Goal: Task Accomplishment & Management: Use online tool/utility

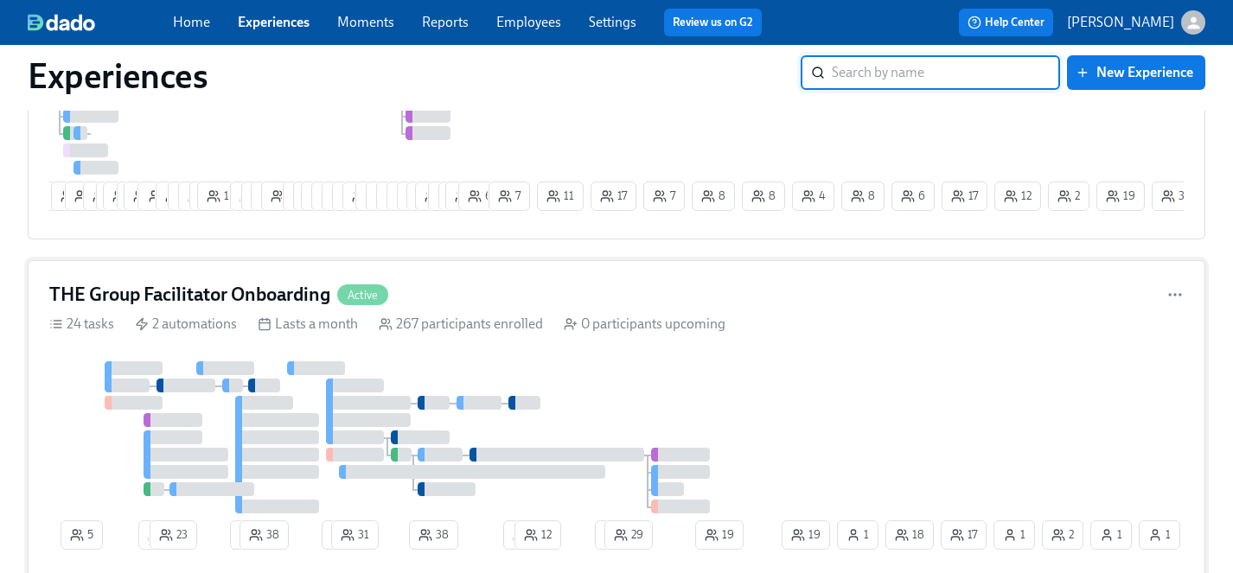
scroll to position [3184, 0]
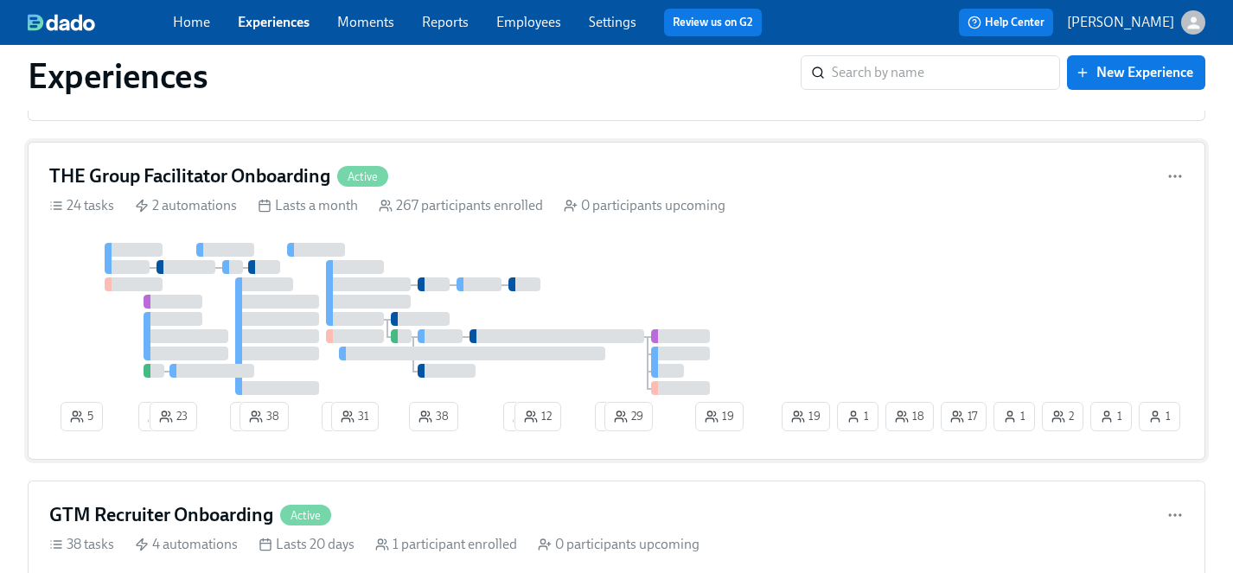
click at [743, 300] on div at bounding box center [413, 319] width 729 height 152
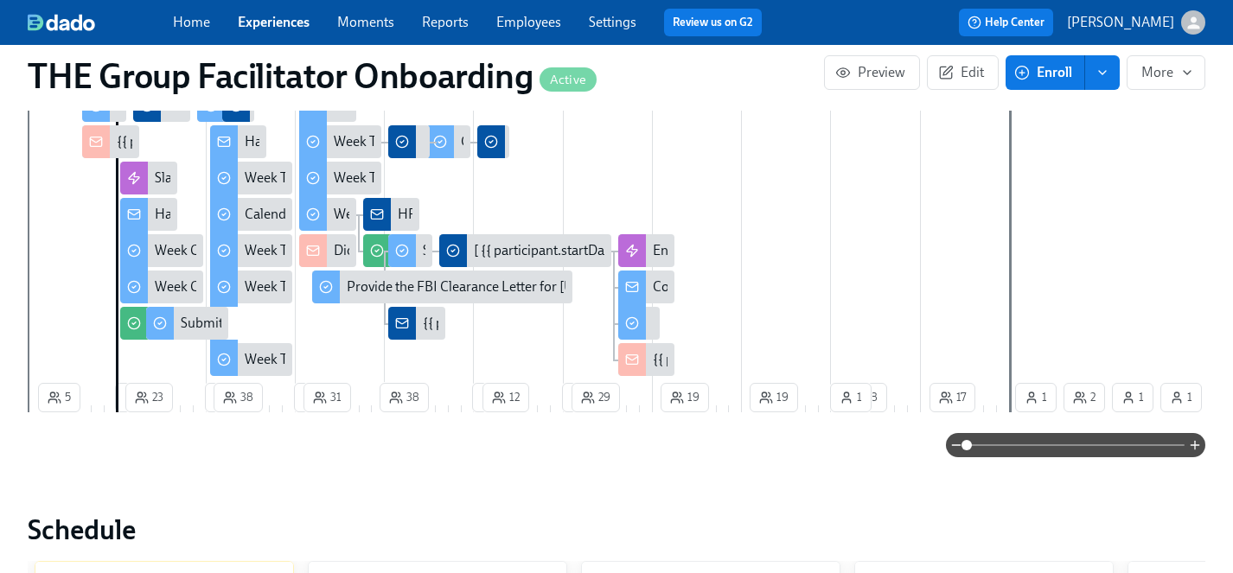
scroll to position [423, 0]
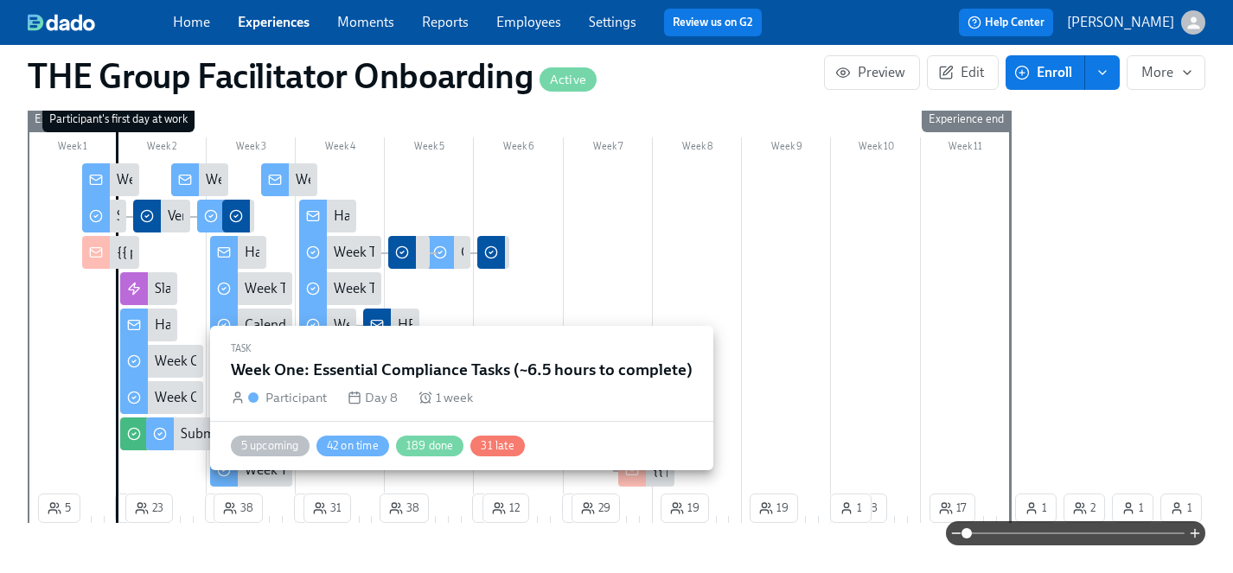
click at [176, 399] on div "Week One: Essential Compliance Tasks (~6.5 hours to complete)" at bounding box center [342, 397] width 375 height 19
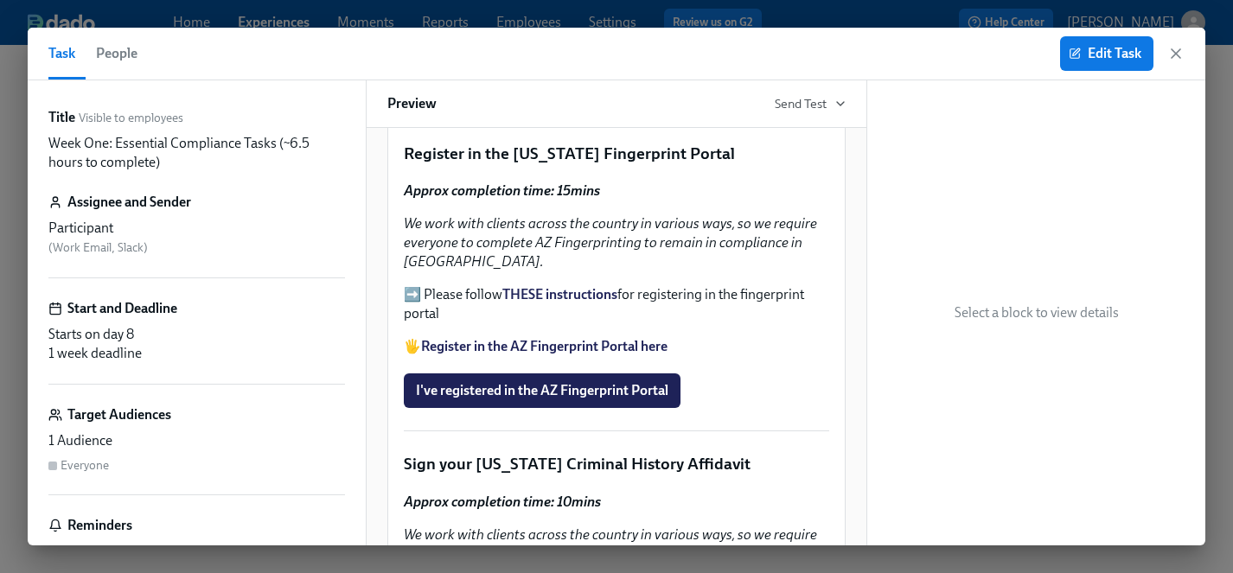
scroll to position [2073, 0]
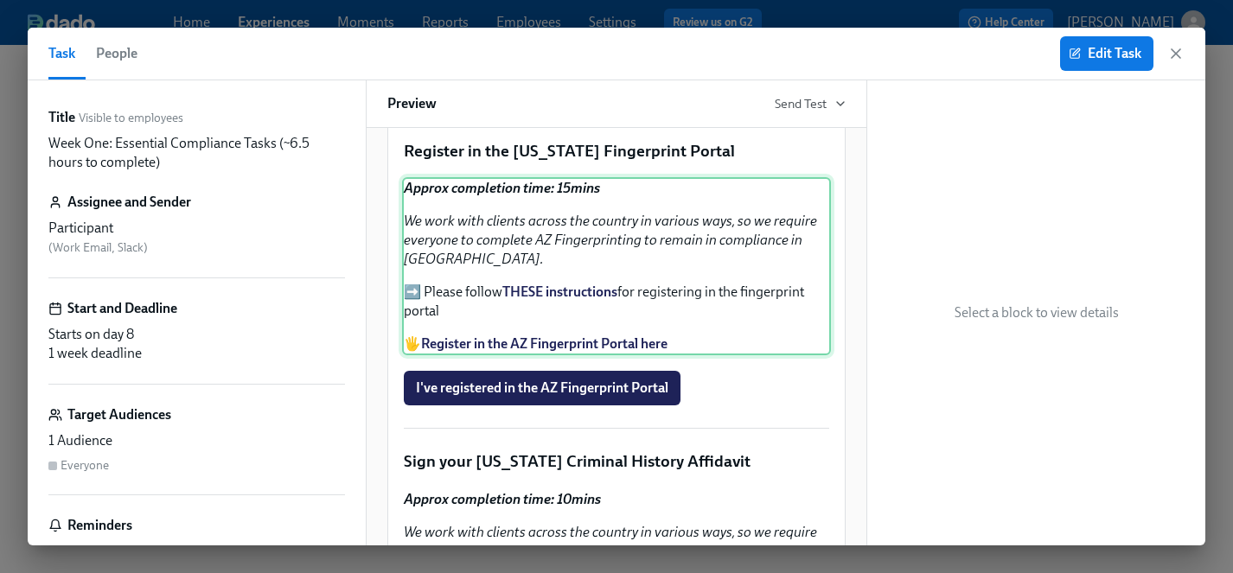
click at [534, 355] on div "Approx completion time: 15mins We work with clients across the country in vario…" at bounding box center [616, 266] width 429 height 178
click at [1098, 54] on span "Edit Task" at bounding box center [1106, 53] width 69 height 17
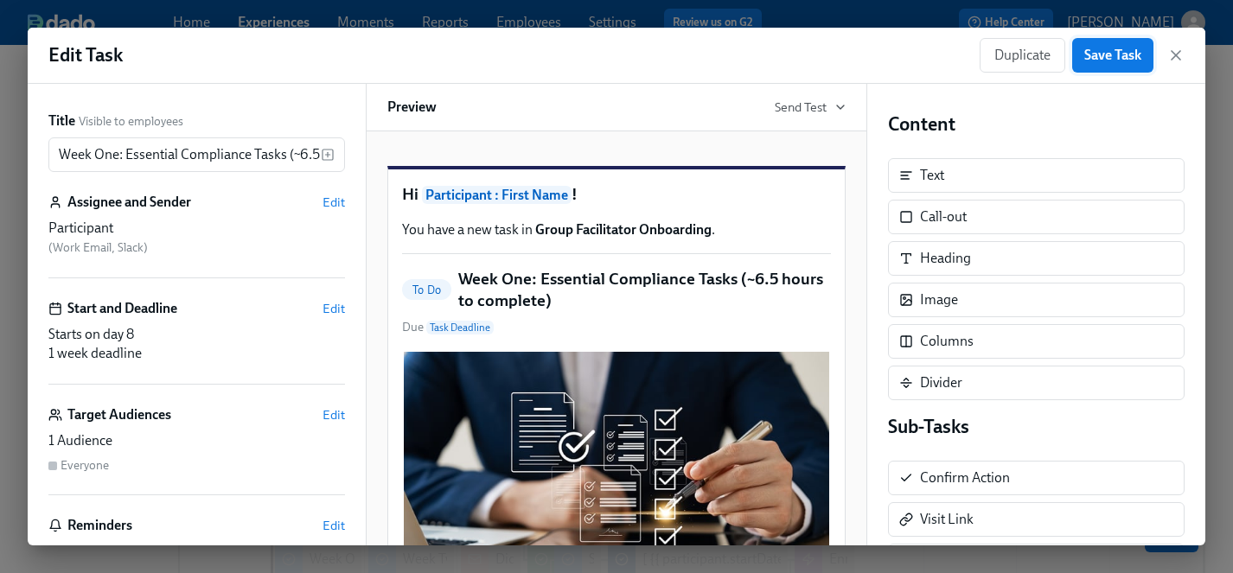
click at [1123, 52] on span "Save Task" at bounding box center [1112, 55] width 57 height 17
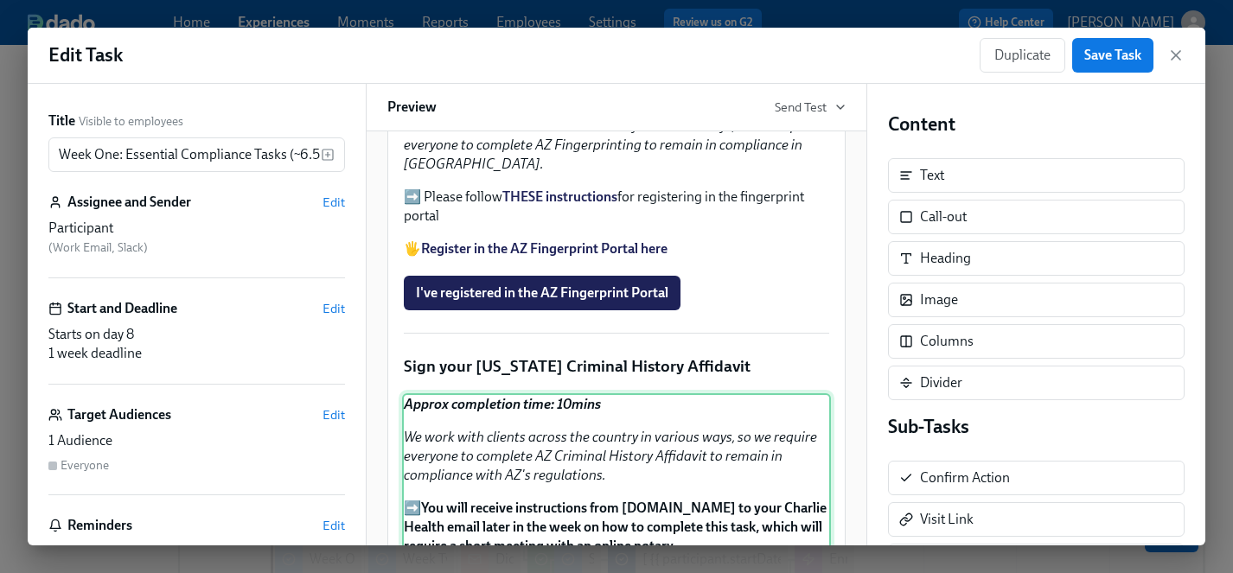
scroll to position [2169, 0]
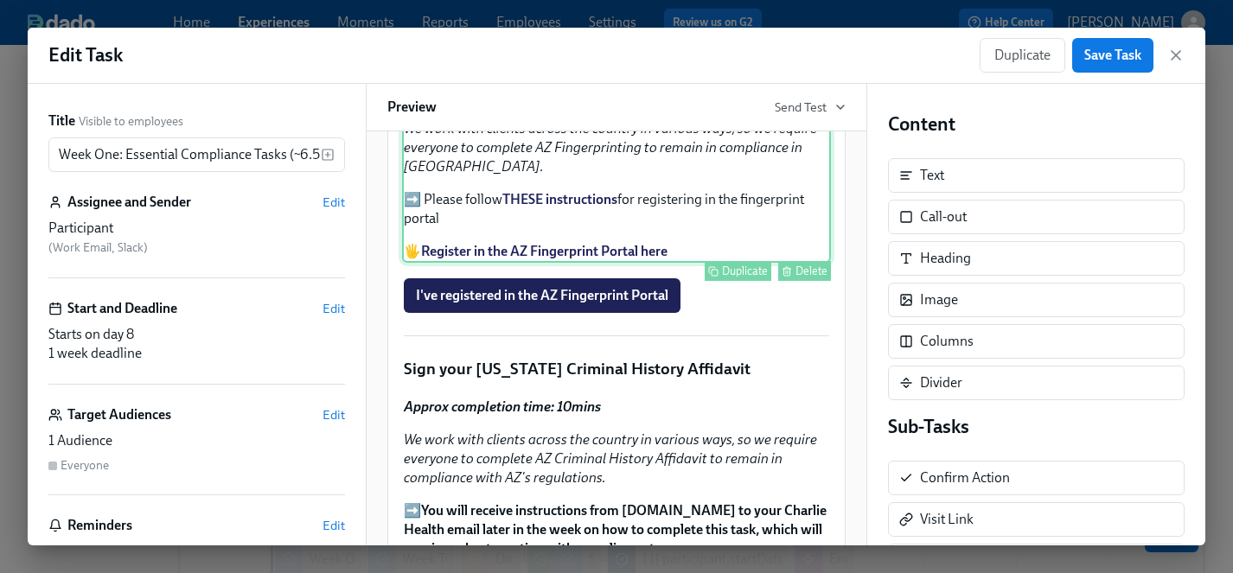
click at [616, 251] on div "Approx completion time: 15mins We work with clients across the country in vario…" at bounding box center [616, 174] width 429 height 178
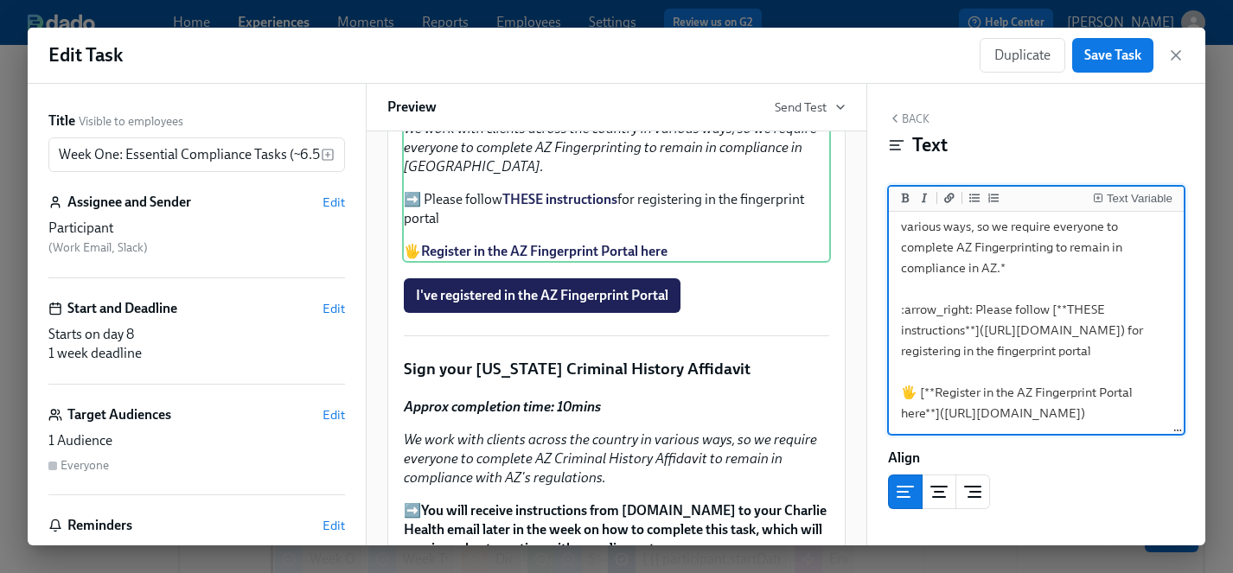
scroll to position [132, 0]
drag, startPoint x: 970, startPoint y: 336, endPoint x: 906, endPoint y: 290, distance: 78.7
click at [906, 290] on textarea "***Approx completion time: 15mins*** *We work with clients across the country i…" at bounding box center [1036, 288] width 288 height 287
click at [1177, 54] on icon "button" at bounding box center [1176, 55] width 9 height 9
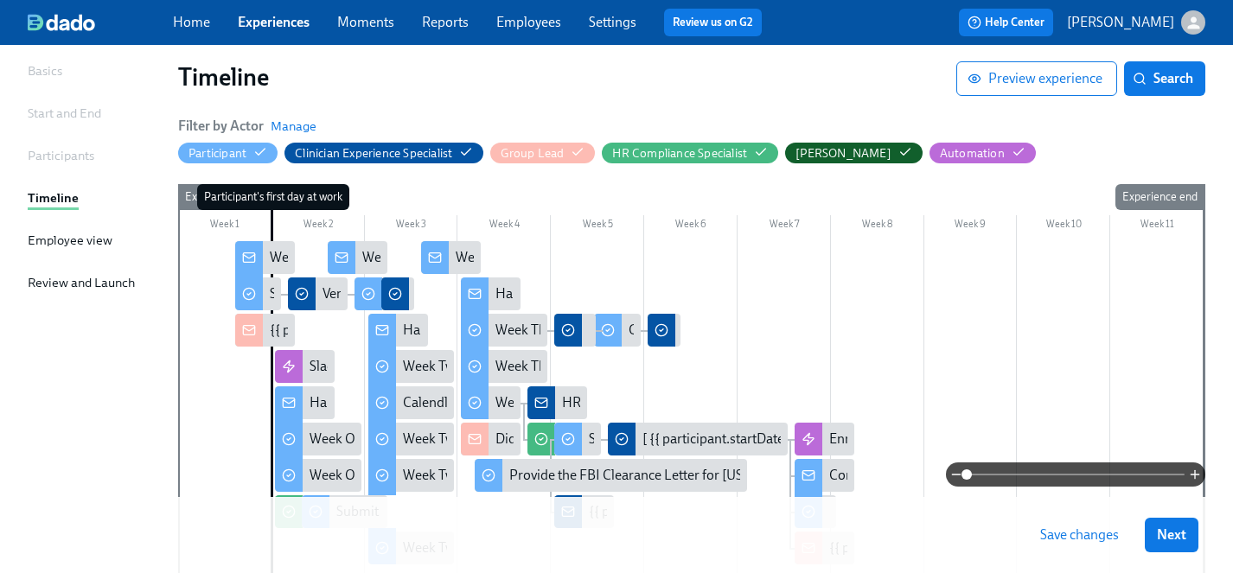
scroll to position [127, 0]
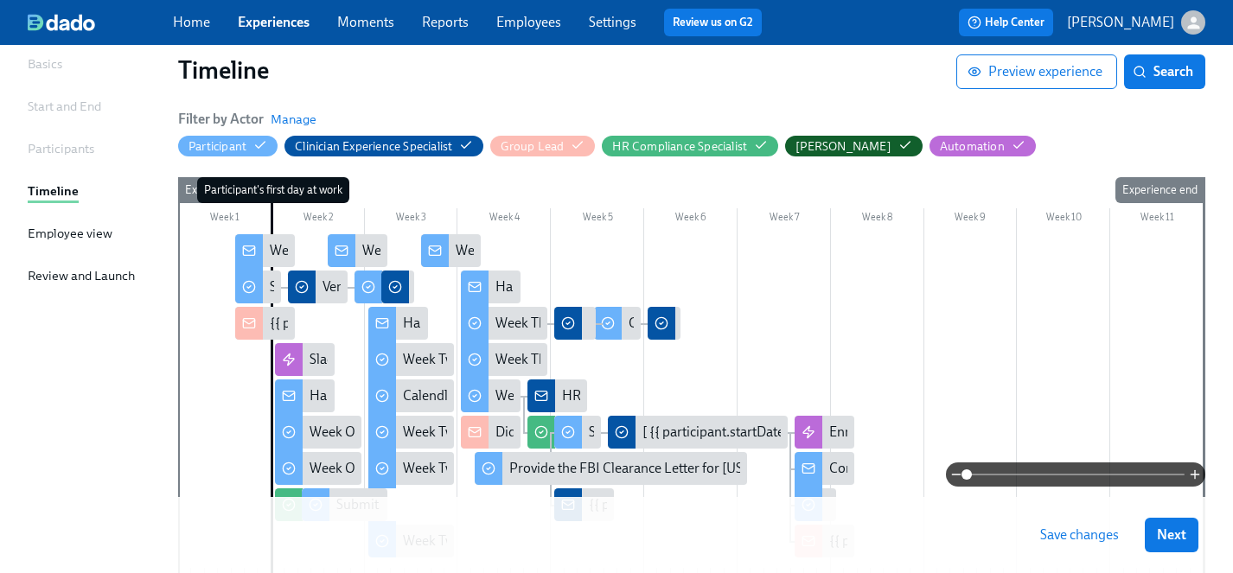
click at [339, 467] on div at bounding box center [691, 475] width 1027 height 24
click at [328, 472] on div at bounding box center [691, 475] width 1027 height 24
click at [1172, 539] on span "Next" at bounding box center [1171, 535] width 29 height 17
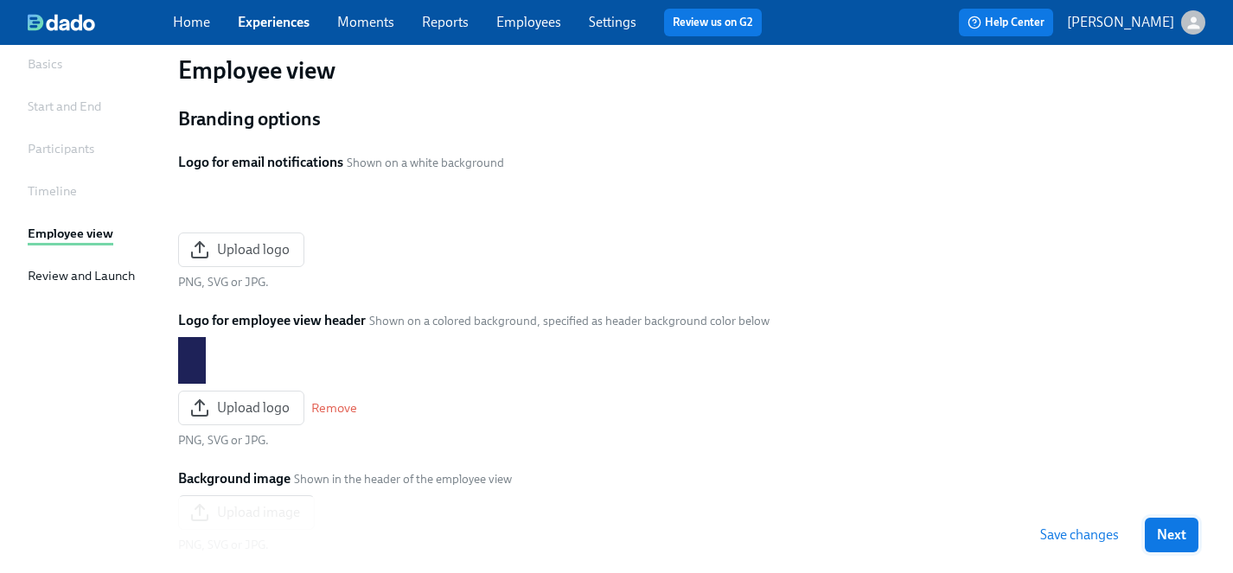
click at [1171, 539] on span "Next" at bounding box center [1171, 535] width 29 height 17
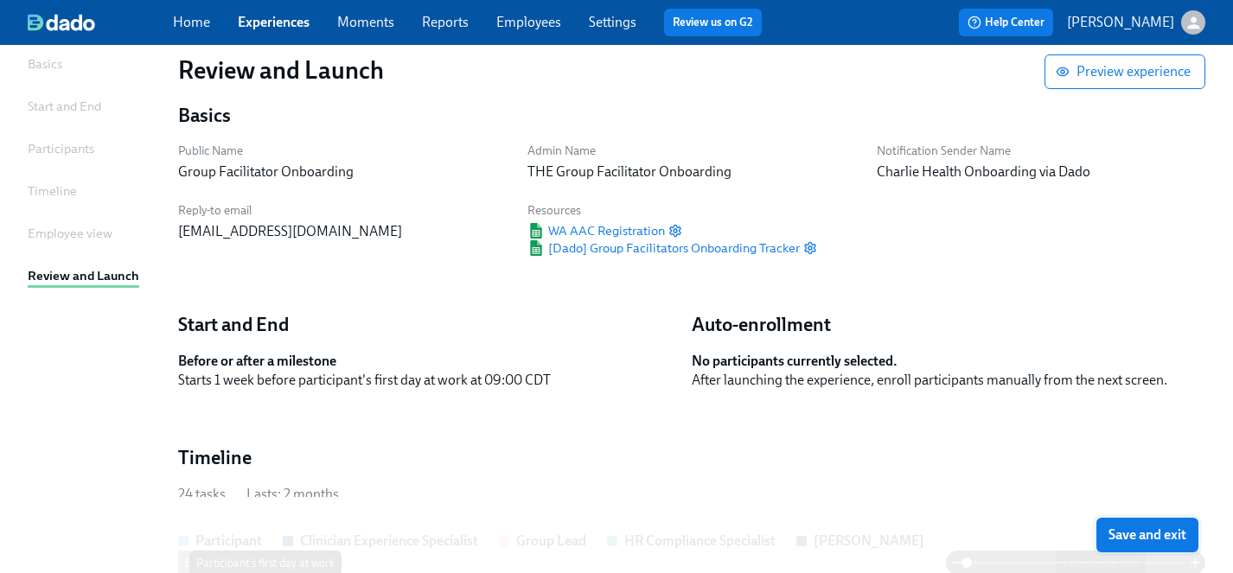
click at [1169, 535] on span "Save and exit" at bounding box center [1148, 535] width 78 height 17
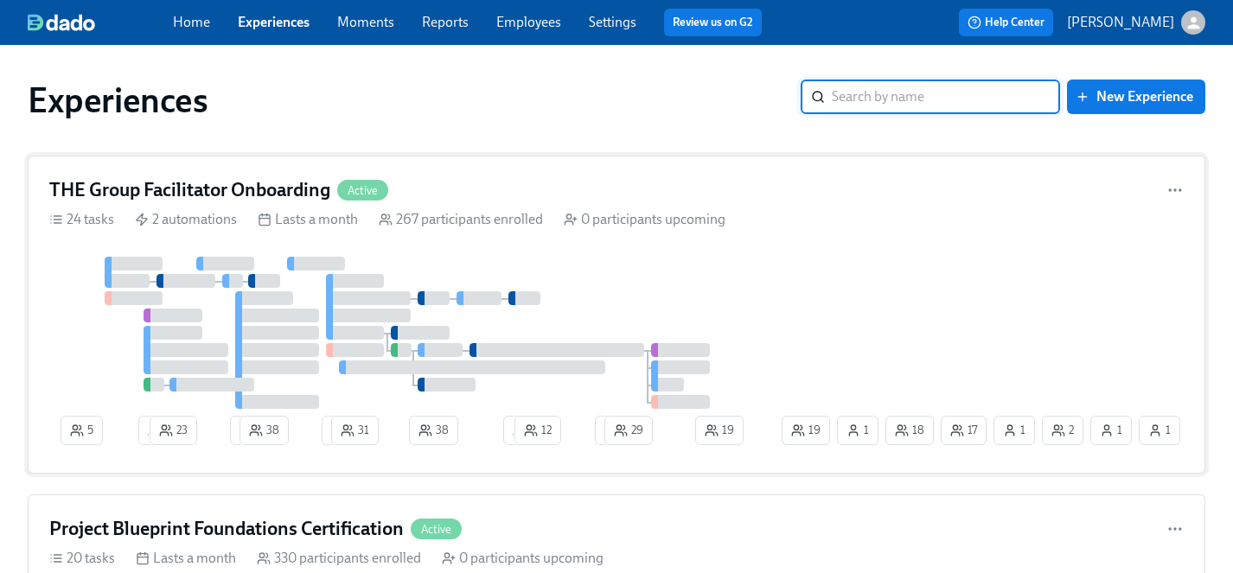
click at [664, 301] on div at bounding box center [413, 333] width 729 height 152
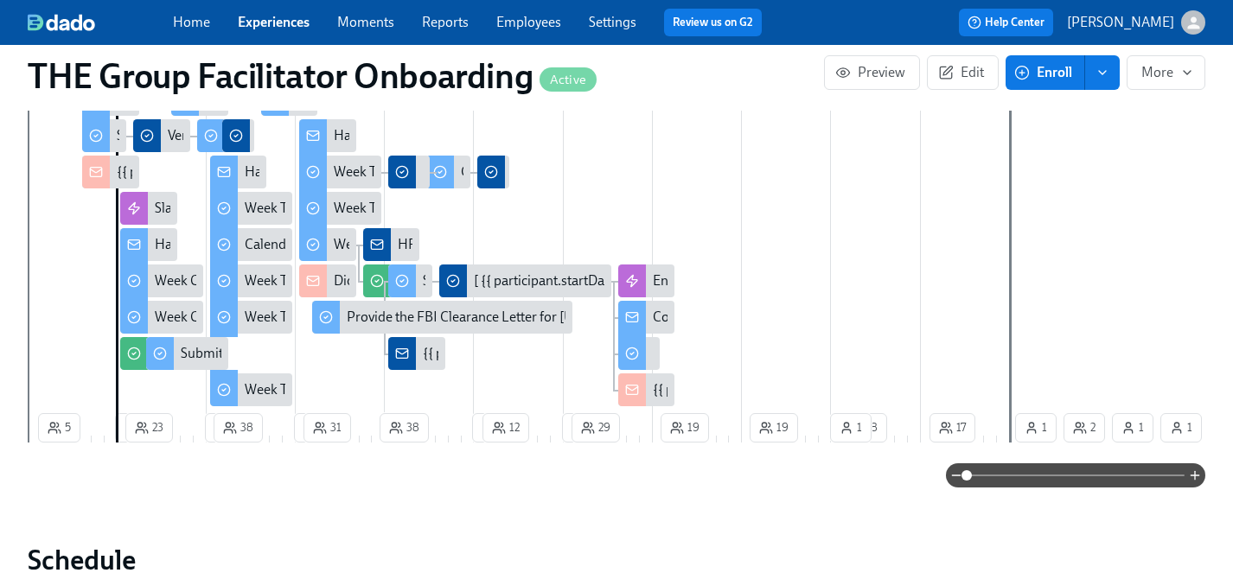
scroll to position [0, 21853]
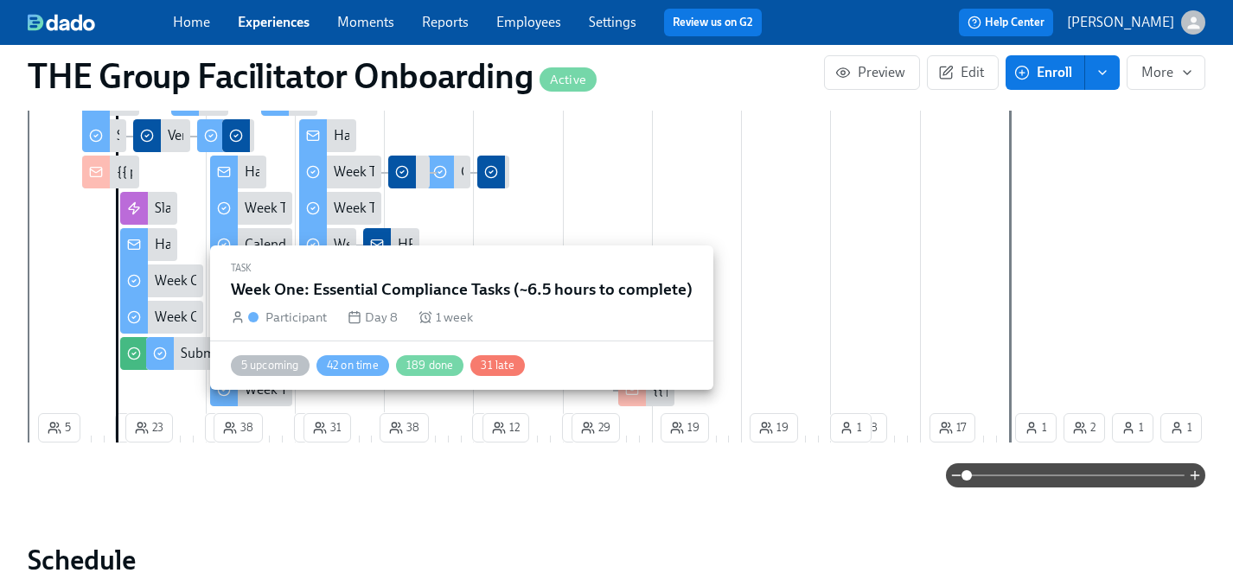
click at [171, 316] on div "Week One: Essential Compliance Tasks (~6.5 hours to complete)" at bounding box center [342, 317] width 375 height 19
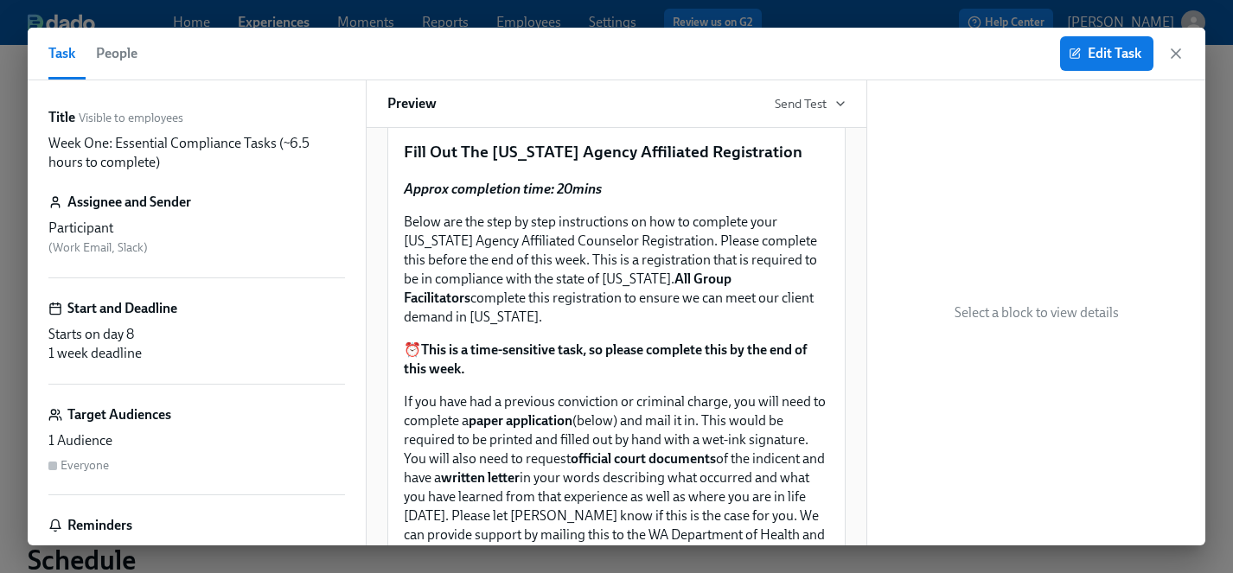
scroll to position [657, 0]
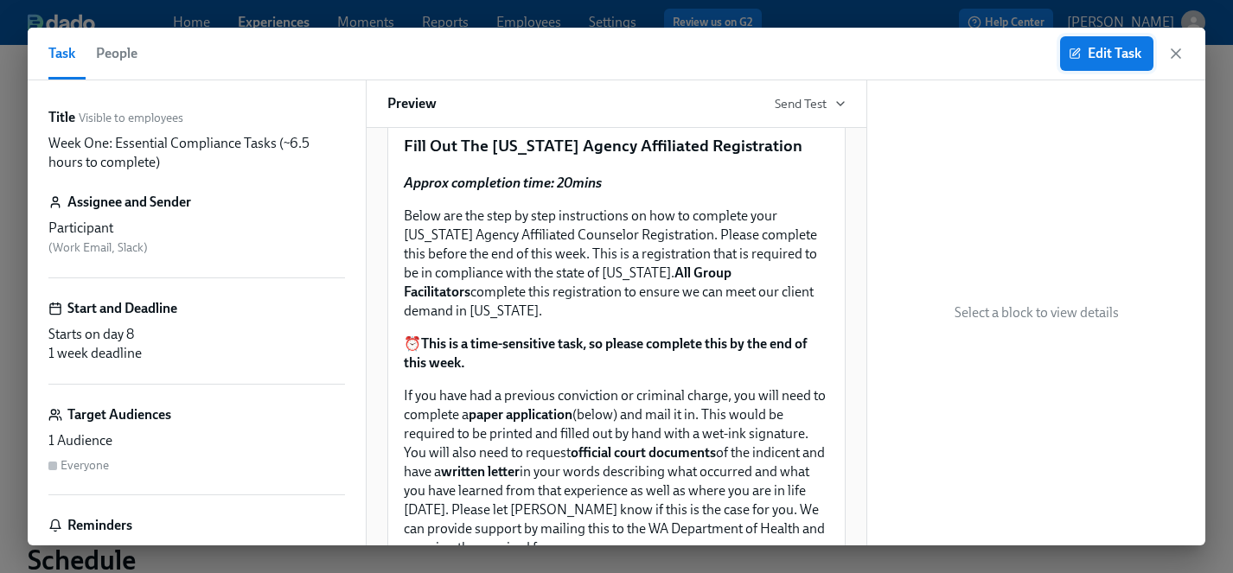
click at [1118, 50] on span "Edit Task" at bounding box center [1106, 53] width 69 height 17
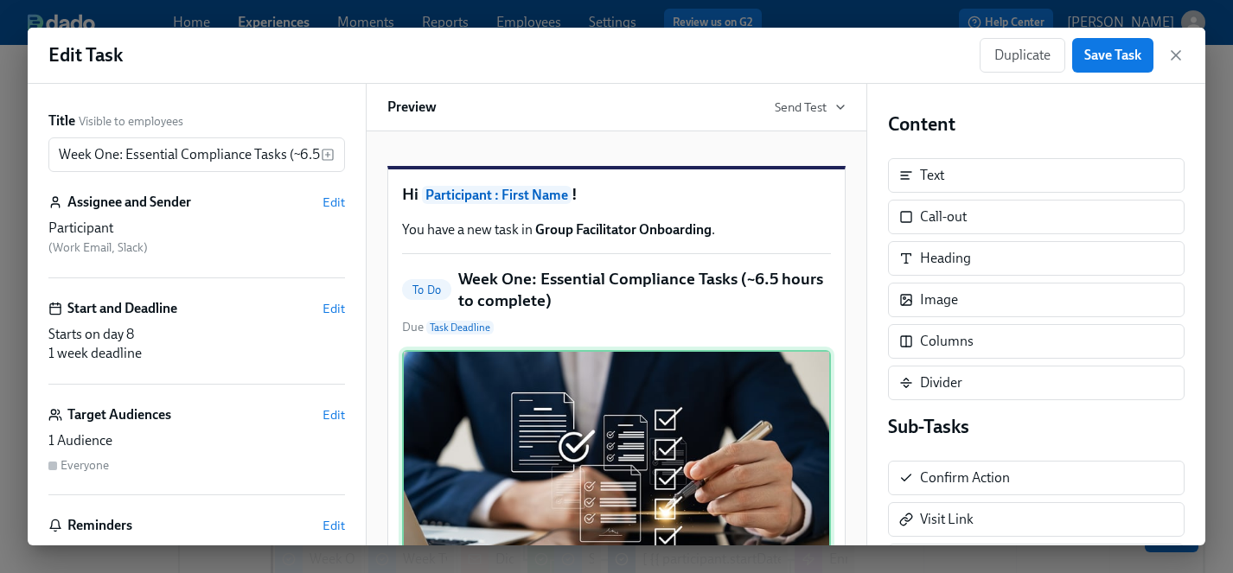
scroll to position [1569, 0]
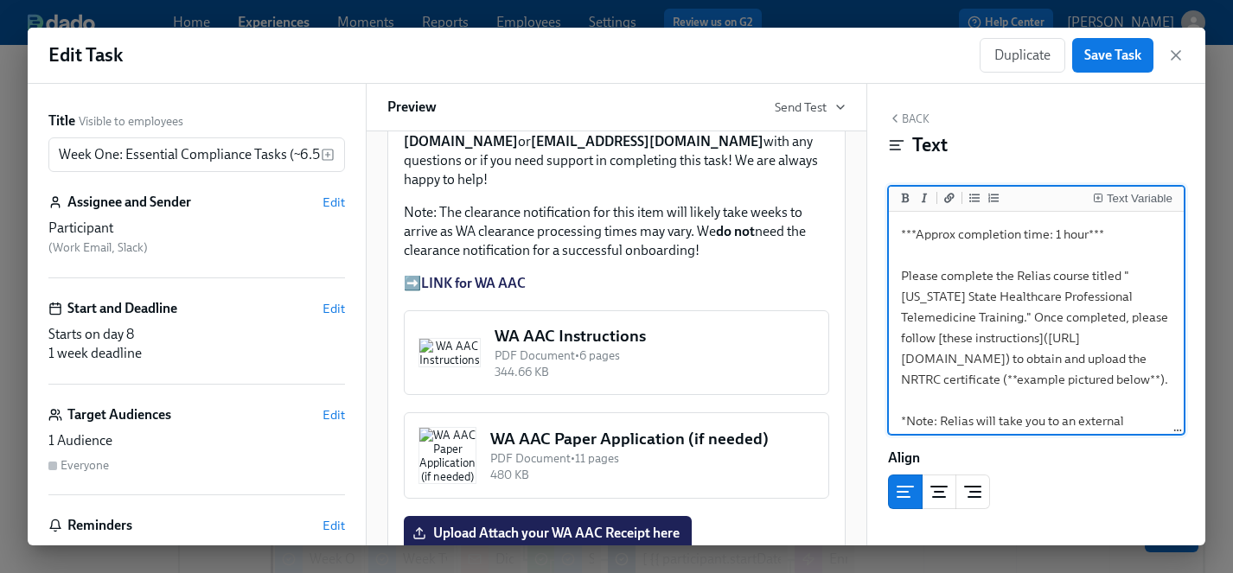
scroll to position [2773, 0]
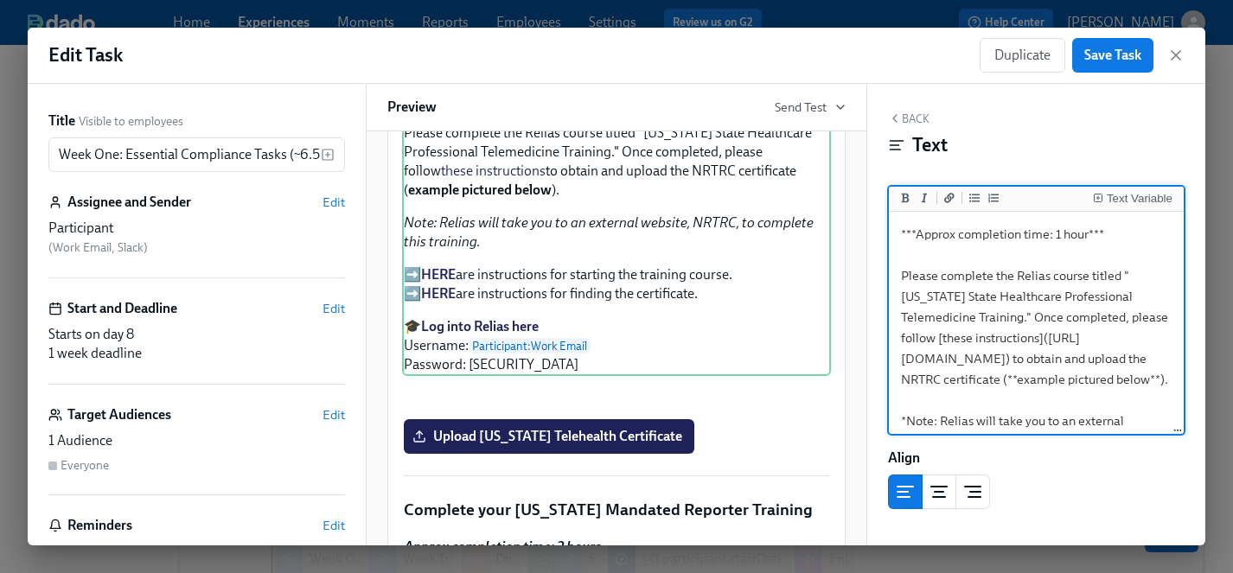
drag, startPoint x: 1124, startPoint y: 402, endPoint x: 922, endPoint y: 369, distance: 205.0
click at [906, 362] on textarea "***Approx completion time: 1 hour*** Please complete the Relias course titled "…" at bounding box center [1036, 462] width 288 height 495
click at [1177, 53] on icon "button" at bounding box center [1176, 55] width 9 height 9
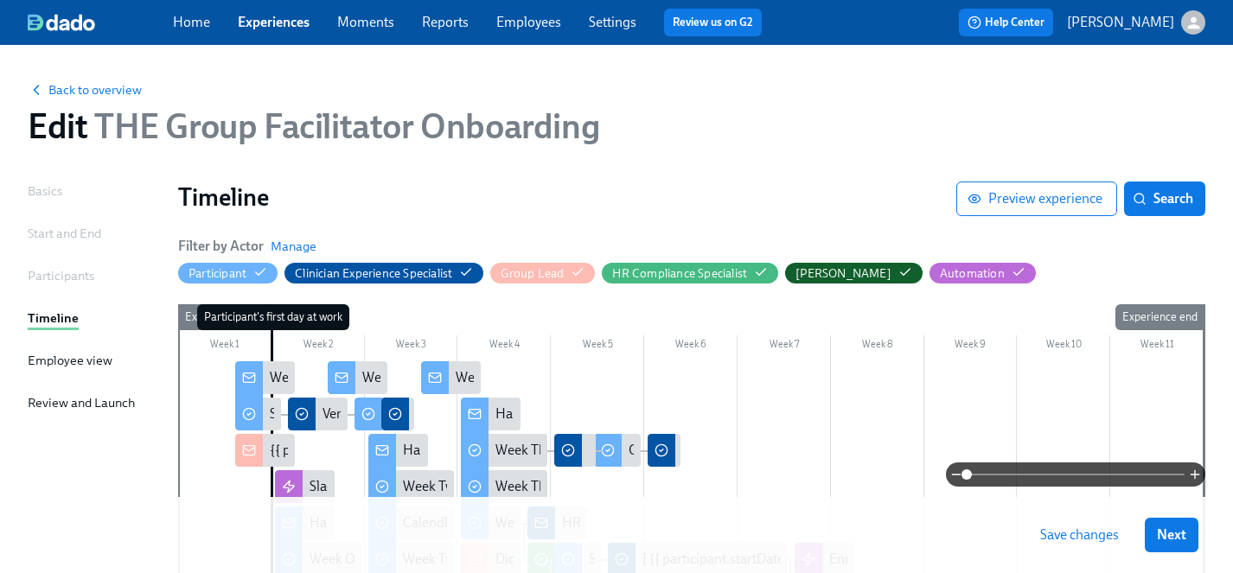
click at [1081, 532] on span "Save changes" at bounding box center [1079, 535] width 79 height 17
click at [1182, 535] on span "Next" at bounding box center [1171, 535] width 29 height 17
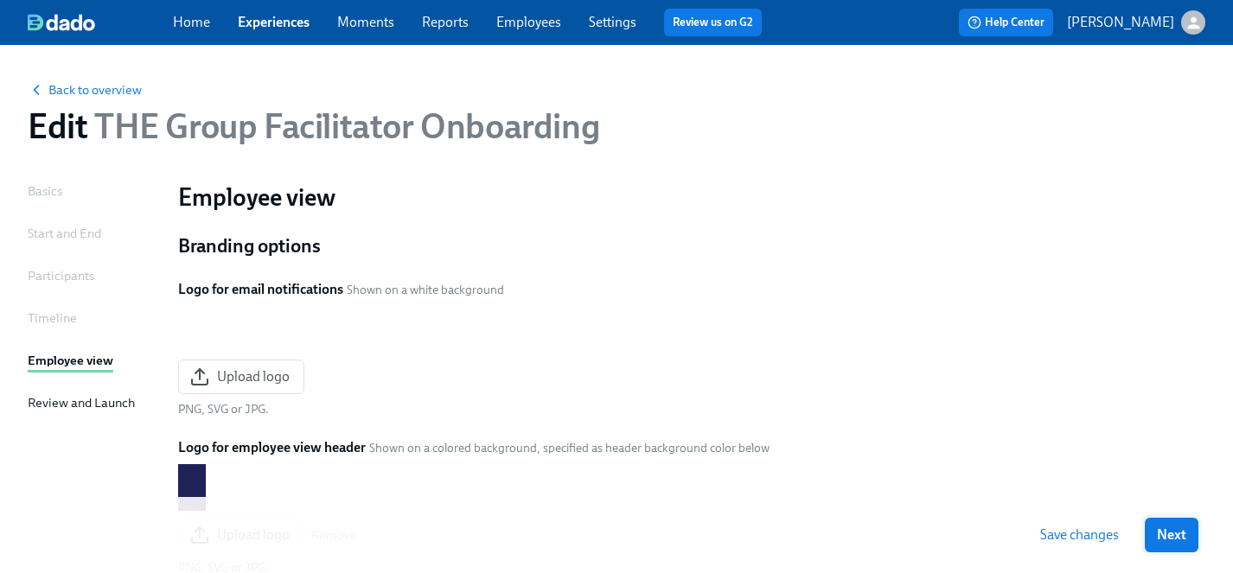
click at [1164, 535] on span "Next" at bounding box center [1171, 535] width 29 height 17
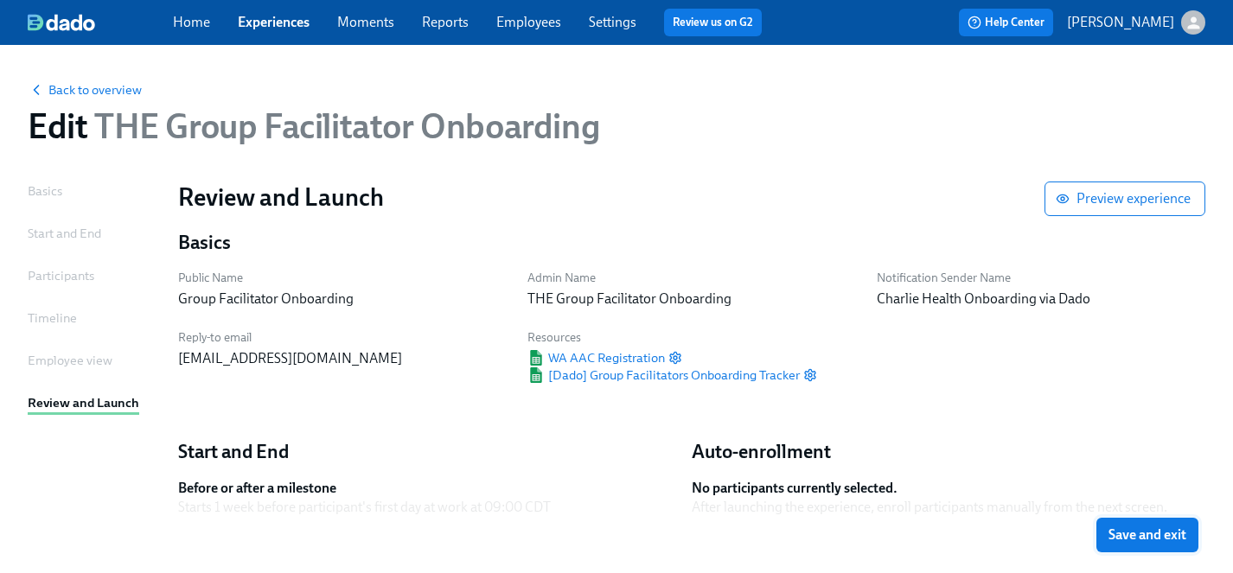
click at [1137, 531] on span "Save and exit" at bounding box center [1148, 535] width 78 height 17
